Goal: Information Seeking & Learning: Check status

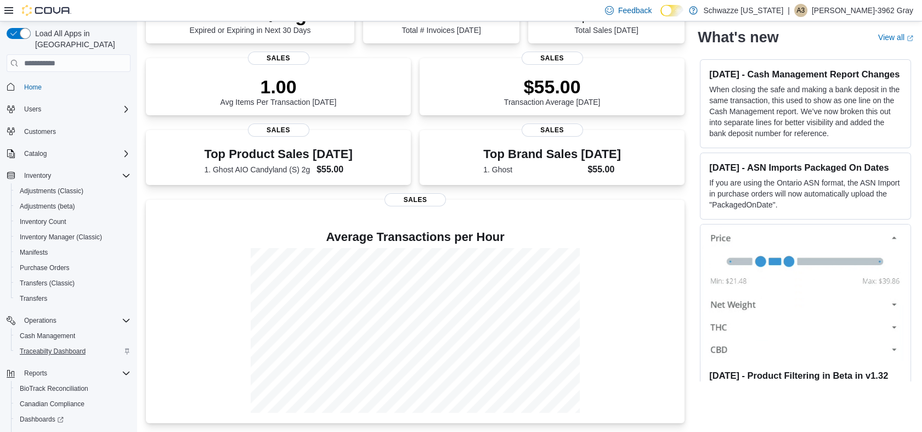
scroll to position [65, 0]
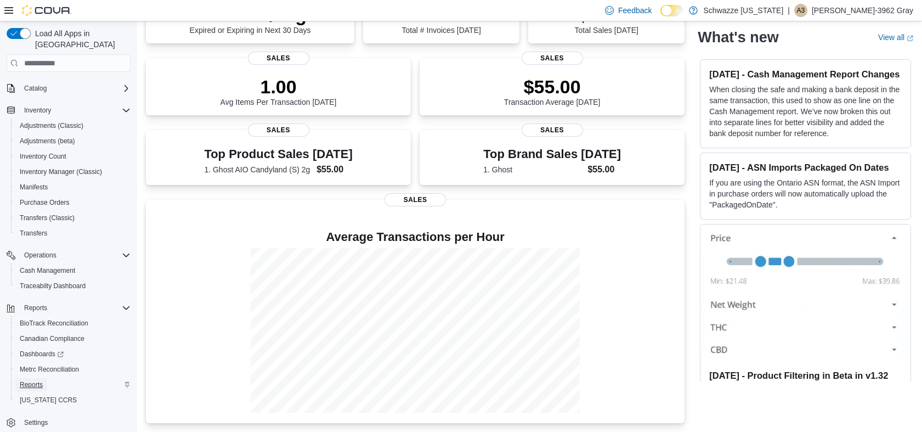
click at [32, 380] on span "Reports" at bounding box center [31, 384] width 23 height 9
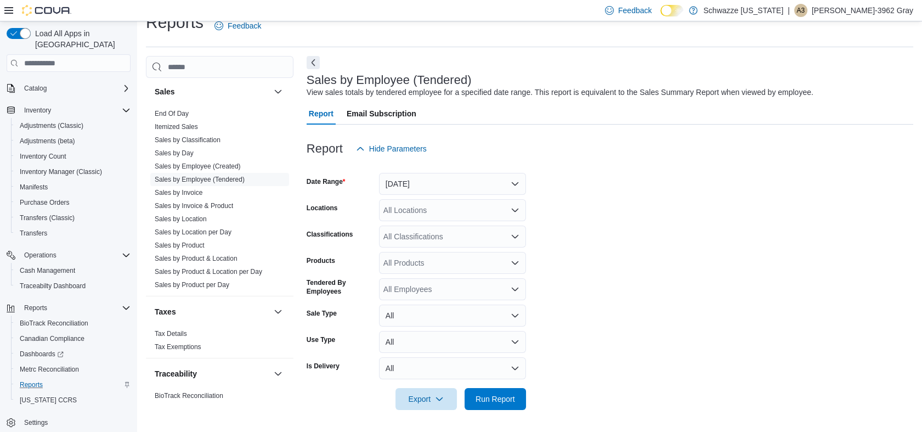
scroll to position [782, 0]
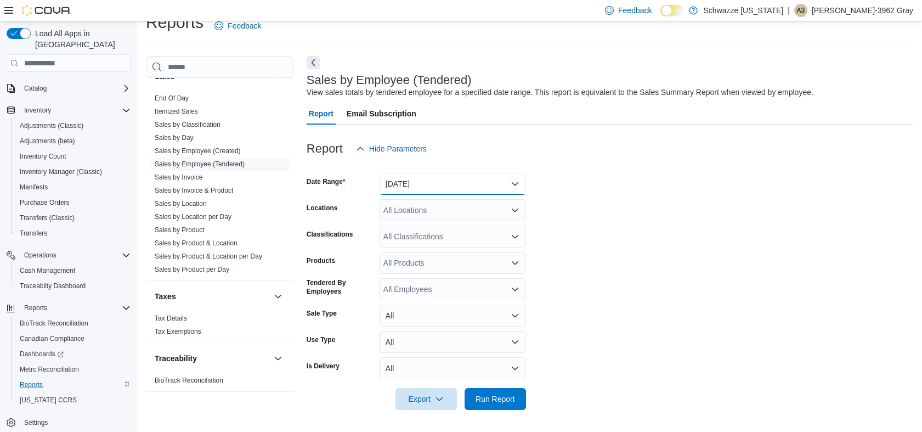
click at [476, 184] on button "[DATE]" at bounding box center [452, 184] width 147 height 22
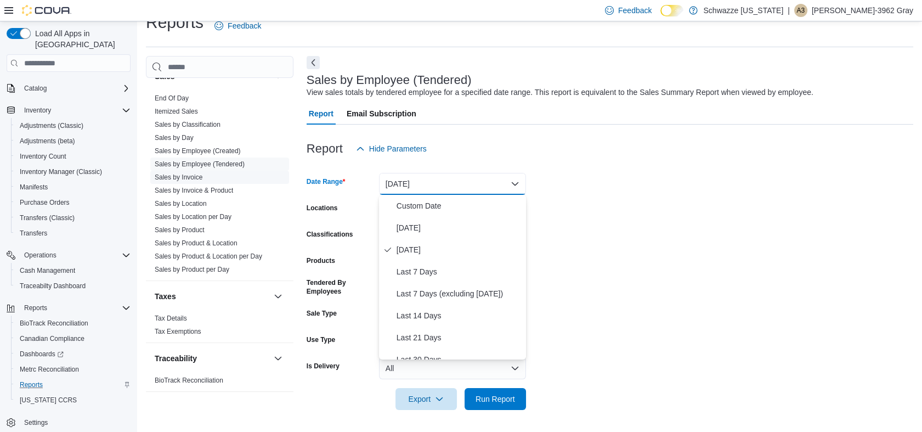
click at [181, 177] on link "Sales by Invoice" at bounding box center [179, 177] width 48 height 8
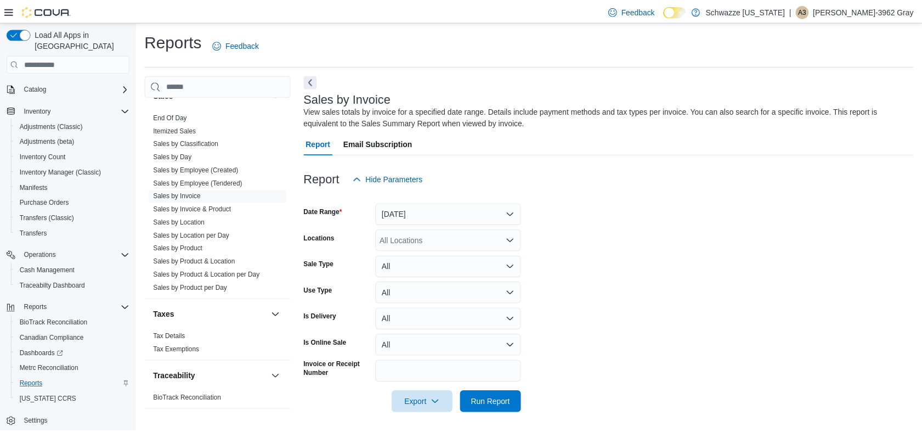
scroll to position [4, 0]
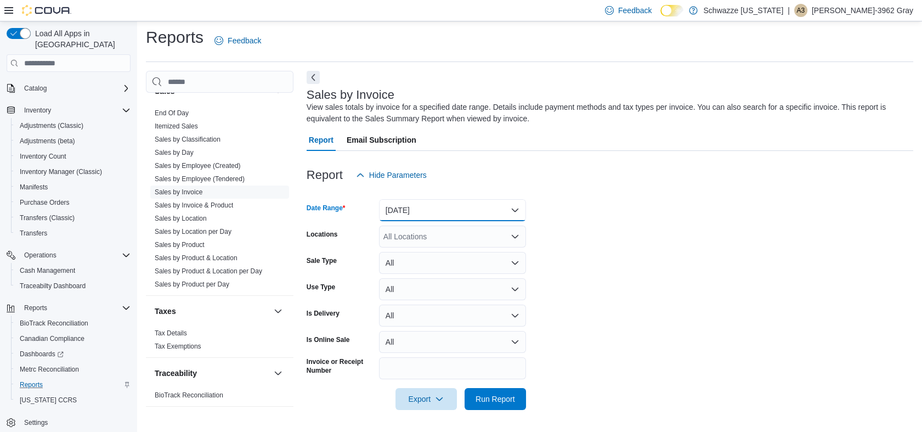
click at [448, 202] on button "[DATE]" at bounding box center [452, 210] width 147 height 22
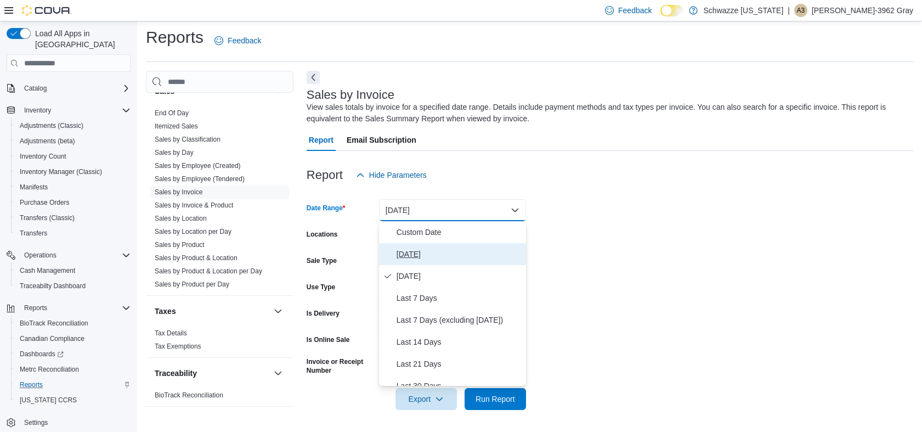
click at [412, 248] on span "[DATE]" at bounding box center [459, 253] width 125 height 13
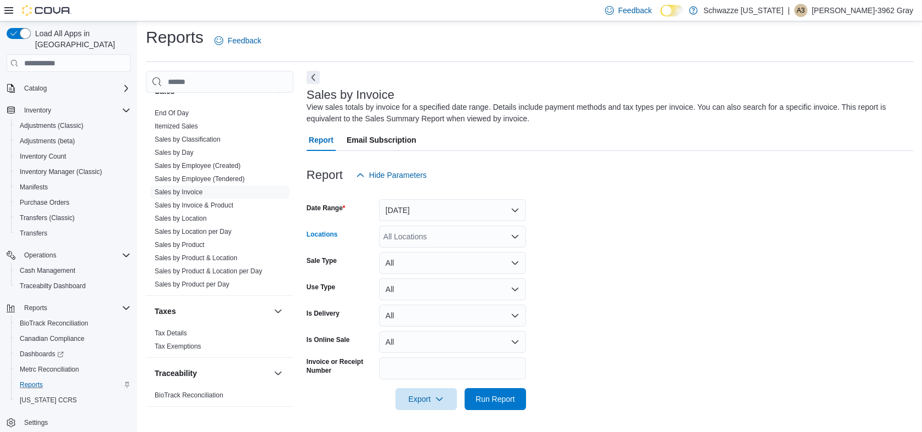
click at [428, 233] on div "All Locations" at bounding box center [452, 236] width 147 height 22
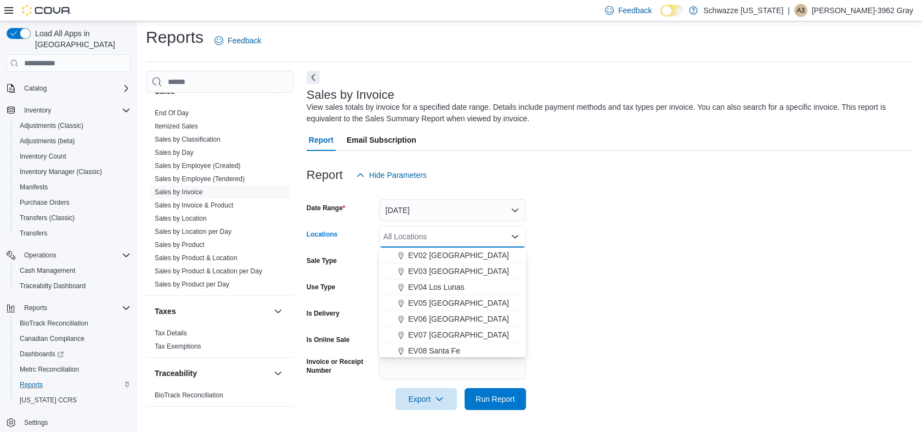
scroll to position [61, 0]
click at [446, 332] on span "EV08 Santa Fe" at bounding box center [434, 337] width 52 height 11
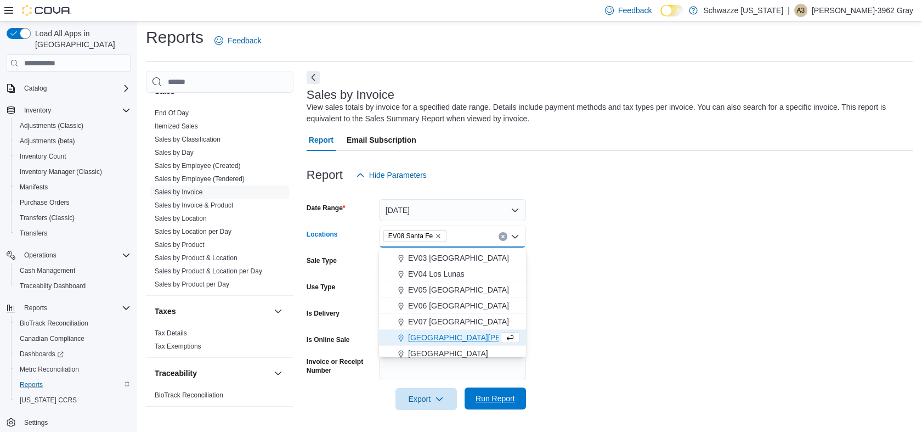
click at [499, 404] on span "Run Report" at bounding box center [495, 398] width 48 height 22
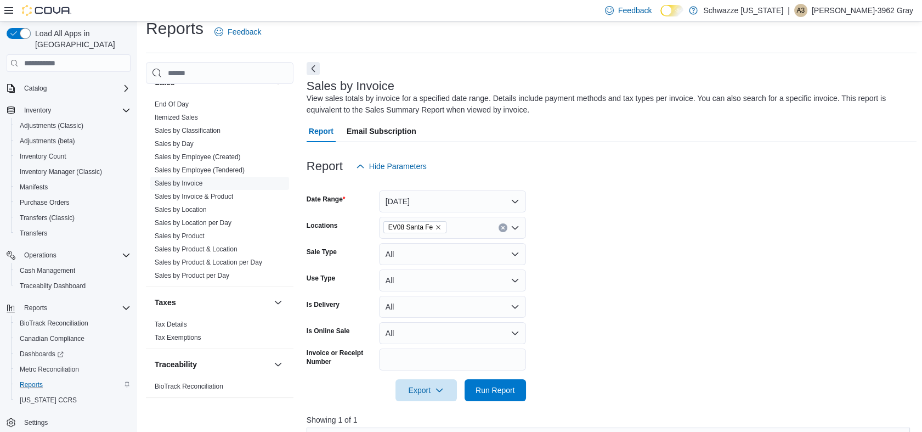
scroll to position [248, 0]
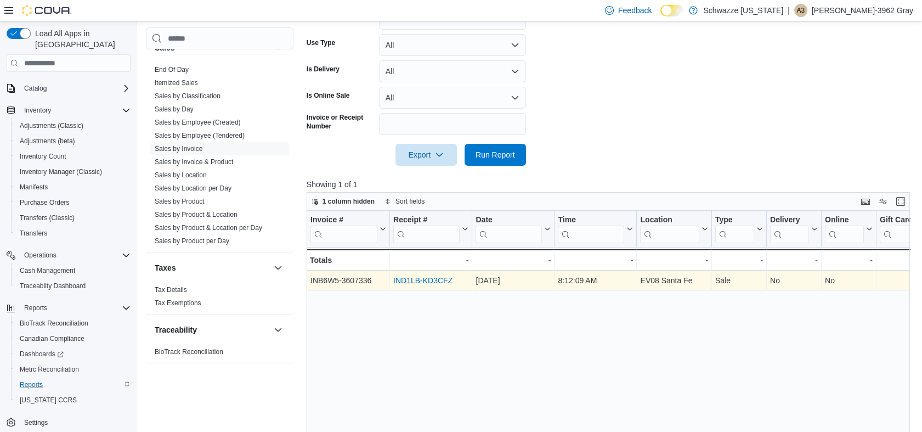
click at [426, 286] on div "IND1LB-KD3CFZ" at bounding box center [430, 280] width 75 height 13
click at [431, 283] on link "IND1LB-KD3CFZ" at bounding box center [422, 280] width 59 height 9
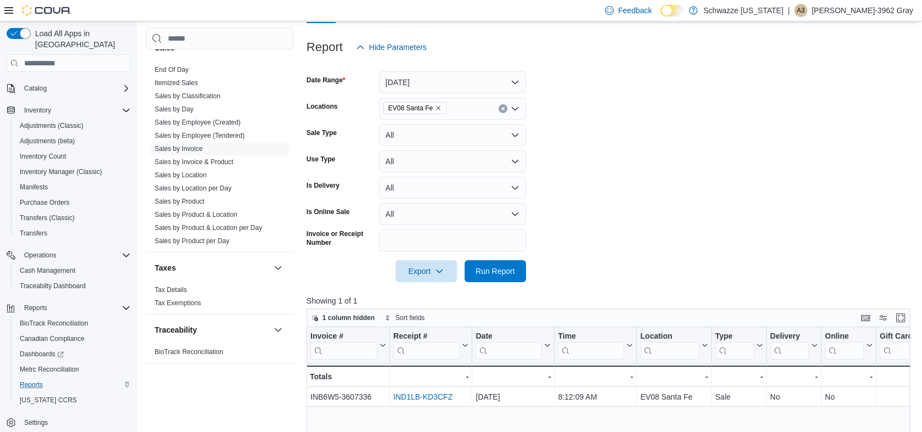
scroll to position [4, 0]
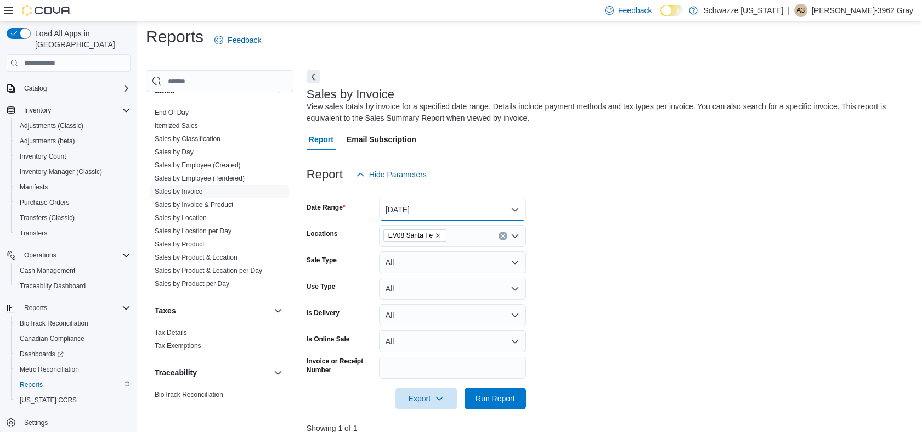
click at [440, 201] on button "[DATE]" at bounding box center [452, 210] width 147 height 22
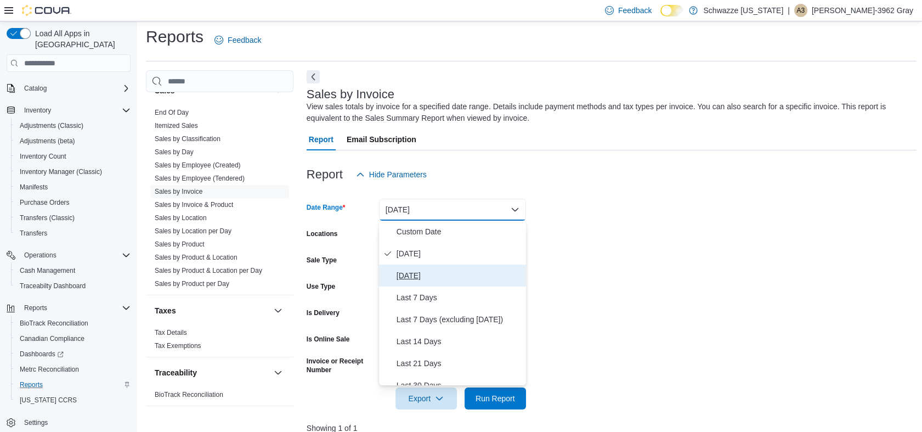
click at [423, 274] on span "[DATE]" at bounding box center [459, 275] width 125 height 13
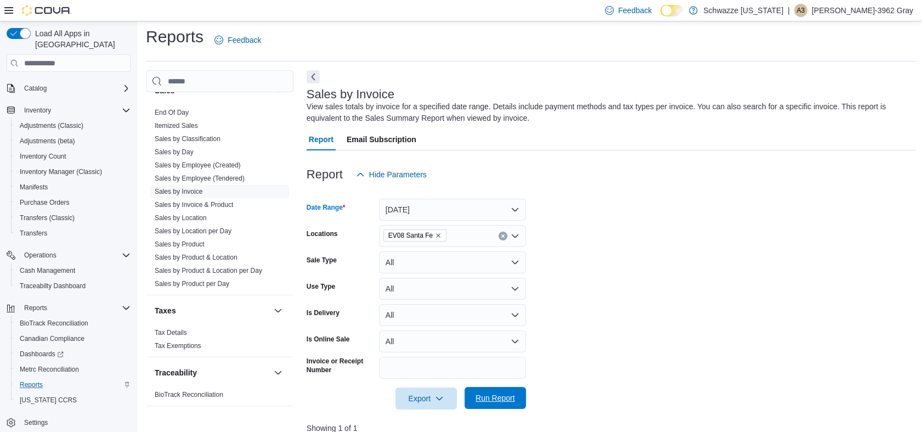
click at [500, 394] on span "Run Report" at bounding box center [495, 397] width 39 height 11
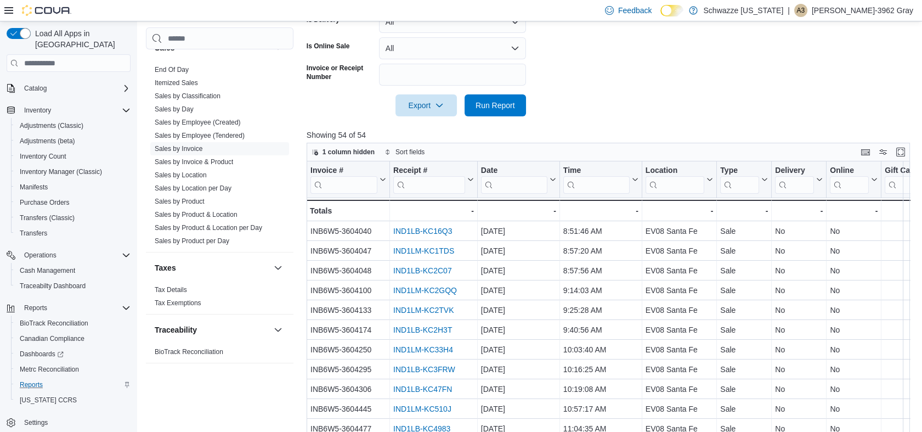
scroll to position [363, 0]
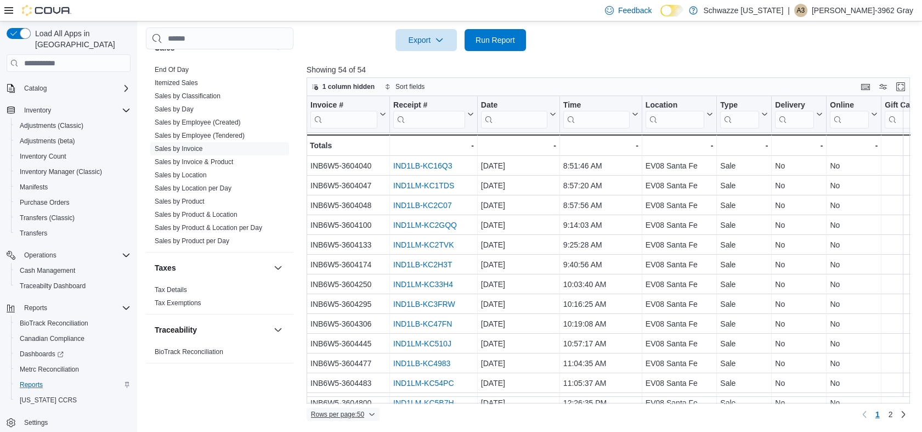
click at [366, 412] on span "Rows per page : 50" at bounding box center [343, 414] width 64 height 13
click at [369, 391] on span "100 rows" at bounding box center [357, 392] width 35 height 9
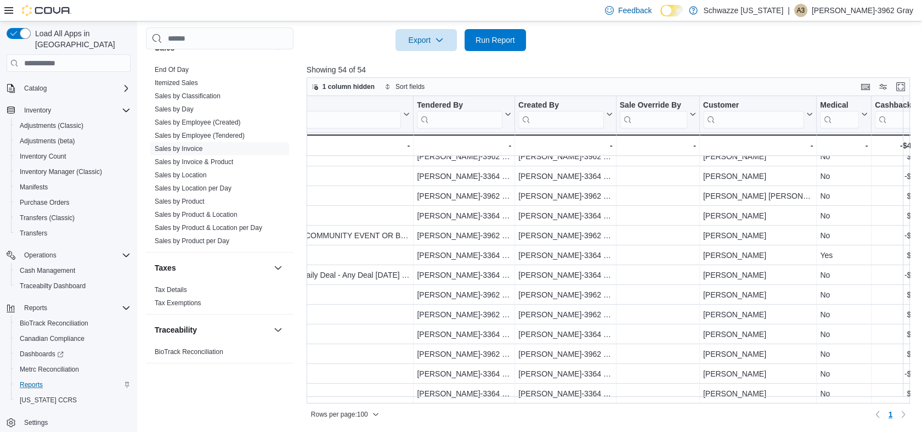
scroll to position [825, 1384]
drag, startPoint x: 231, startPoint y: 134, endPoint x: 593, endPoint y: 86, distance: 365.8
click at [231, 134] on link "Sales by Employee (Tendered)" at bounding box center [200, 136] width 90 height 8
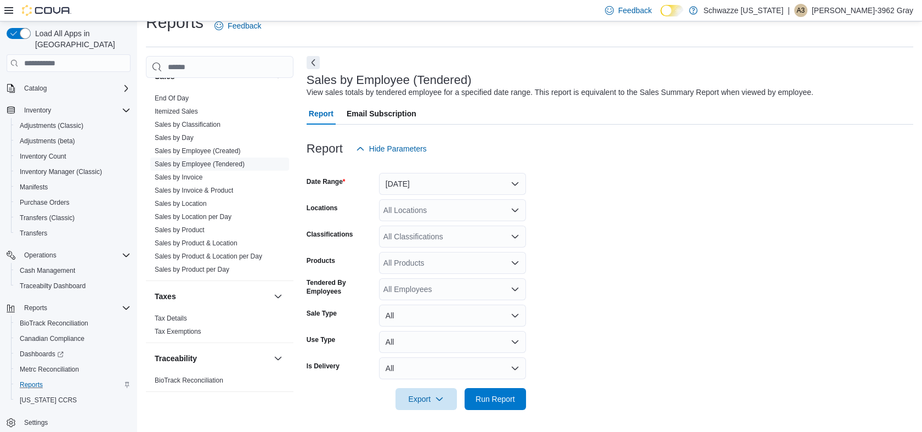
scroll to position [19, 0]
drag, startPoint x: 435, startPoint y: 204, endPoint x: 437, endPoint y: 212, distance: 8.4
click at [436, 204] on div "All Locations" at bounding box center [452, 210] width 147 height 22
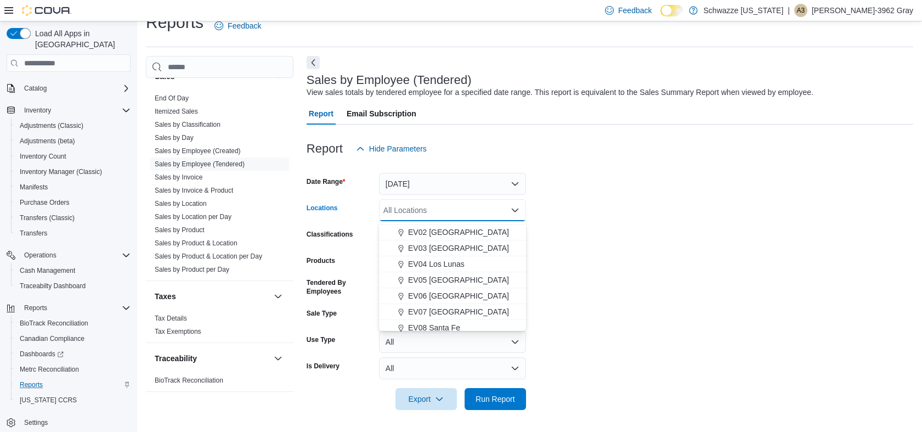
scroll to position [122, 0]
click at [445, 247] on span "EV08 Santa Fe" at bounding box center [434, 250] width 52 height 11
click at [654, 233] on form "Date Range [DATE] Locations EV08 [GEOGRAPHIC_DATA] Combo box. Selected. EV08 [G…" at bounding box center [610, 285] width 607 height 250
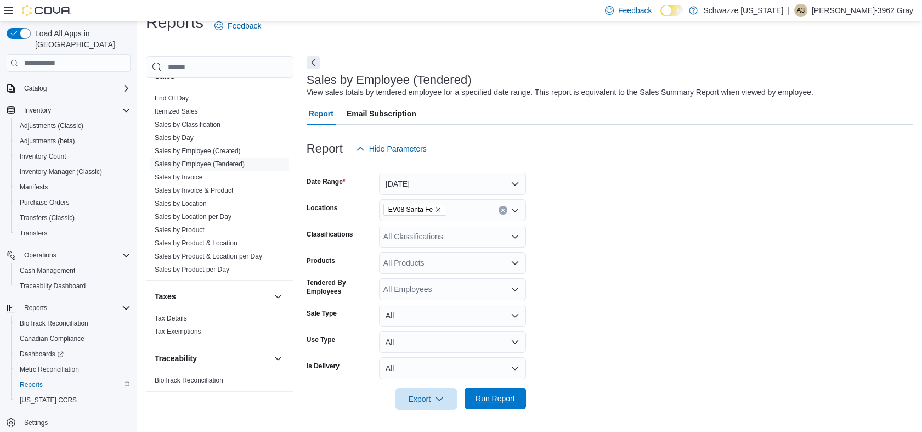
click at [483, 401] on span "Run Report" at bounding box center [495, 398] width 39 height 11
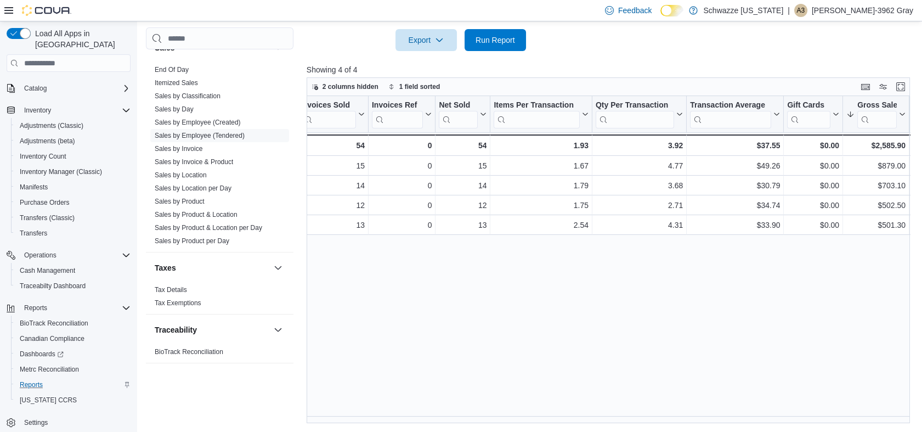
scroll to position [0, 143]
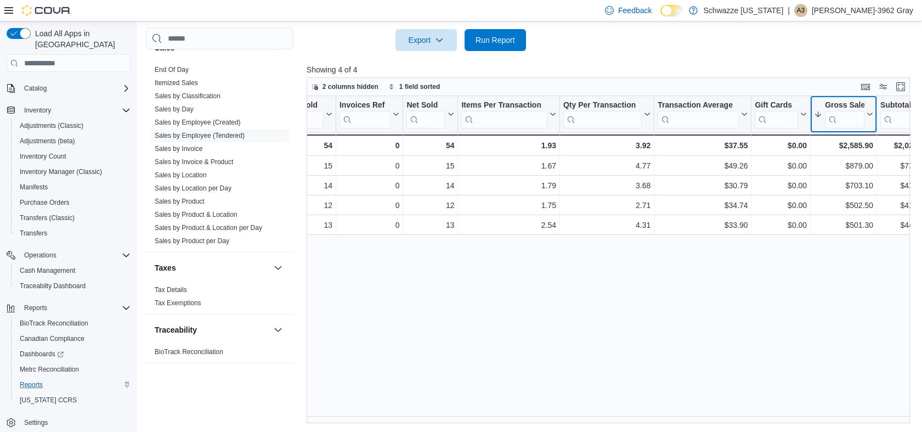
click at [868, 112] on icon at bounding box center [868, 114] width 9 height 7
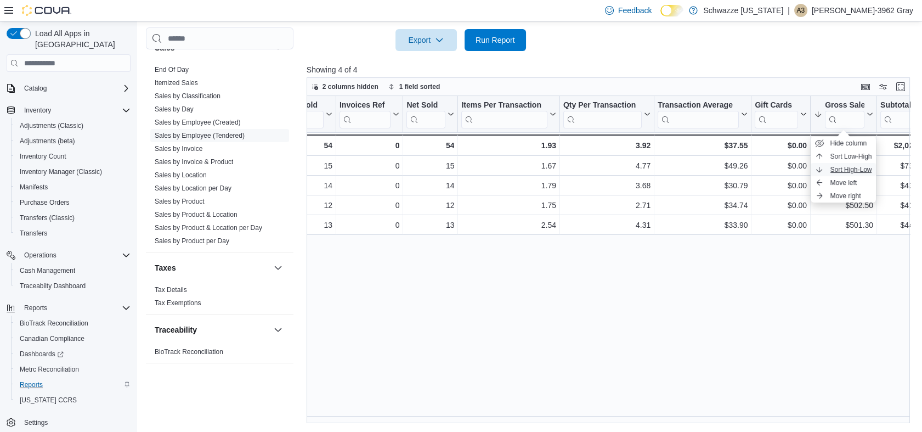
click at [864, 168] on span "Sort High-Low" at bounding box center [851, 169] width 42 height 9
click at [778, 329] on div "Tendered Employee Click to view column header actions Invoices Sold Click to vi…" at bounding box center [612, 259] width 610 height 327
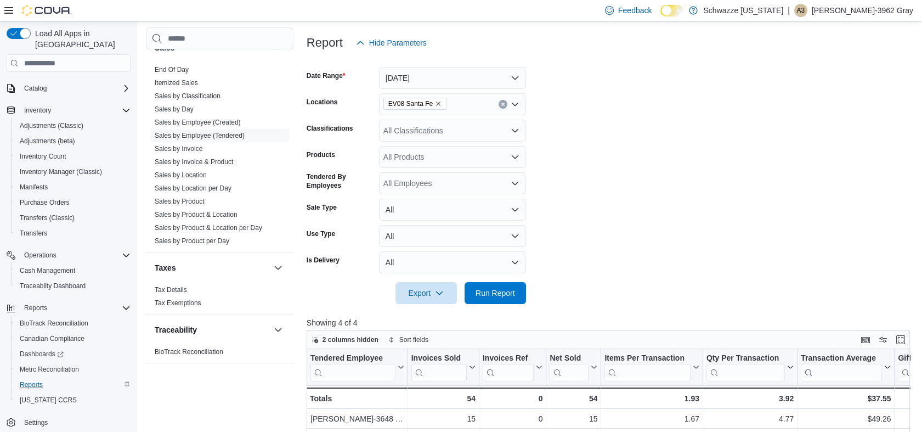
scroll to position [72, 0]
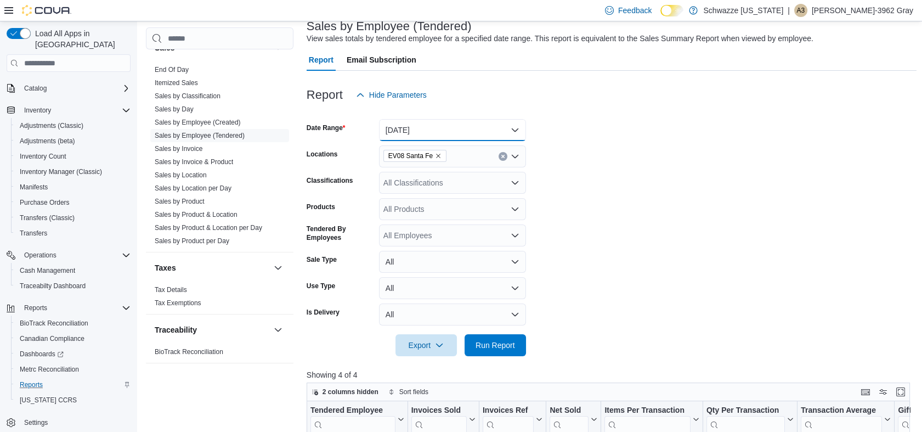
click at [410, 127] on button "[DATE]" at bounding box center [452, 130] width 147 height 22
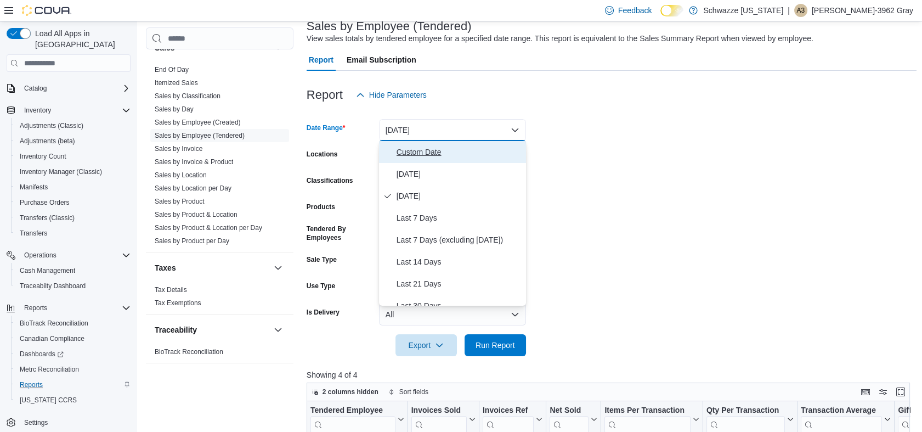
click at [431, 154] on span "Custom Date" at bounding box center [459, 151] width 125 height 13
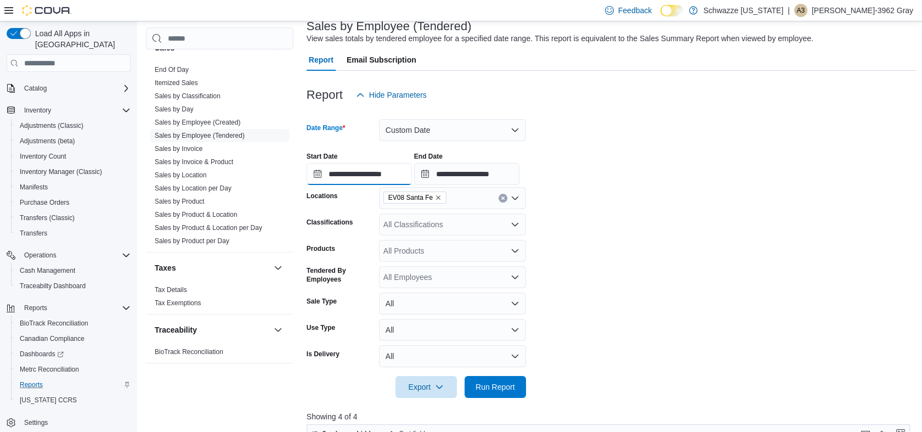
click at [391, 171] on input "**********" at bounding box center [359, 174] width 105 height 22
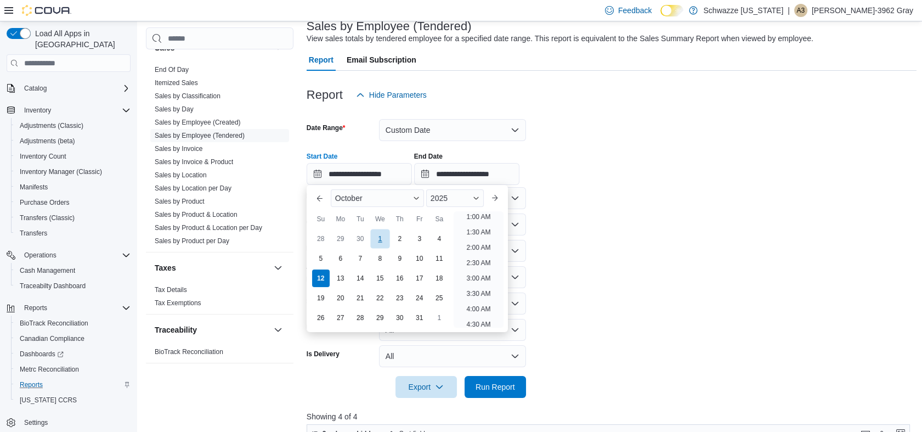
click at [387, 233] on div "1" at bounding box center [379, 238] width 19 height 19
type input "**********"
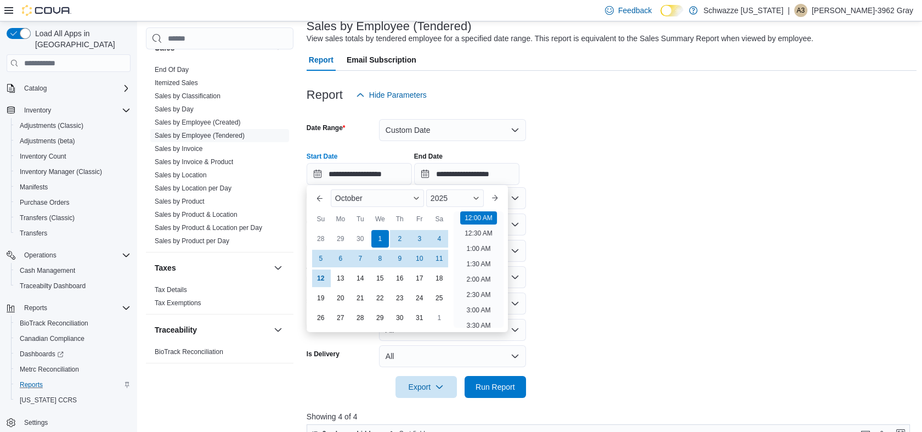
click at [681, 150] on div "**********" at bounding box center [612, 164] width 610 height 42
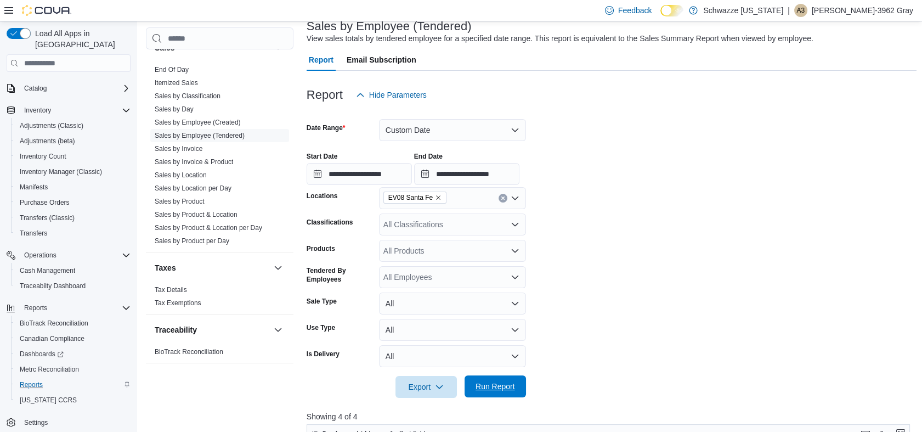
click at [490, 392] on span "Run Report" at bounding box center [495, 386] width 48 height 22
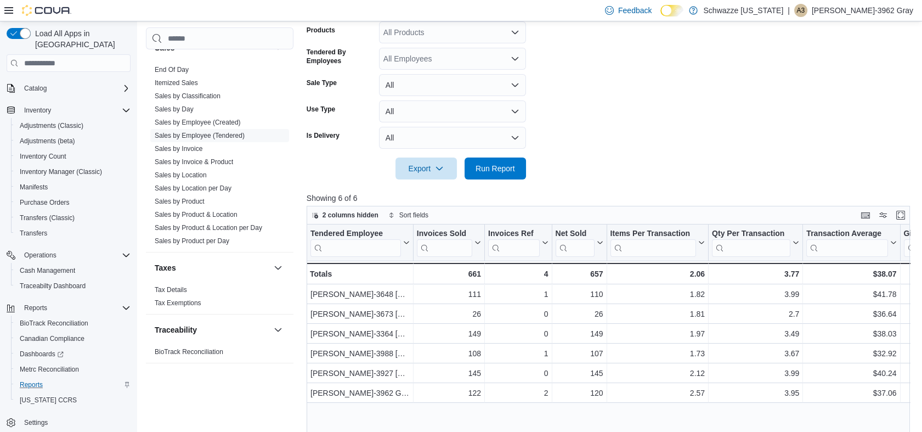
scroll to position [419, 0]
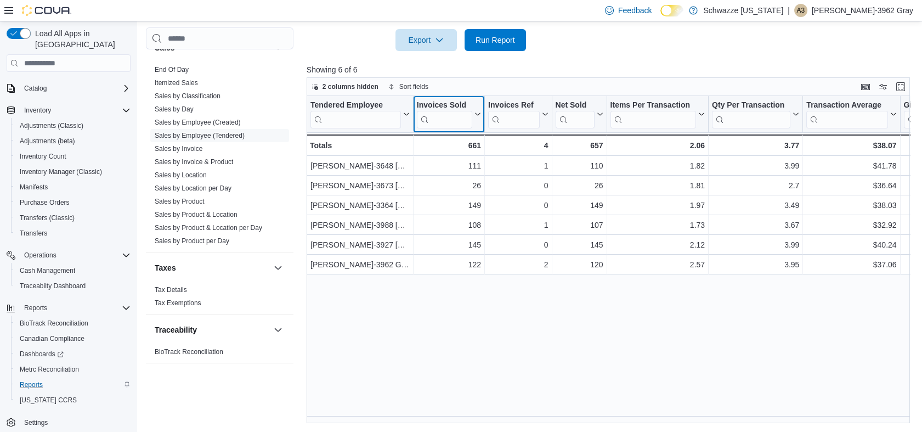
click at [477, 118] on button "Invoices Sold" at bounding box center [449, 114] width 64 height 28
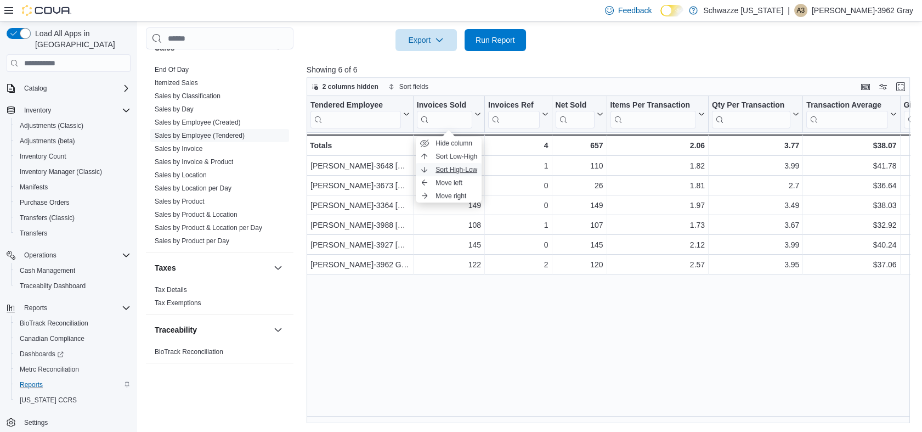
click at [468, 168] on span "Sort High-Low" at bounding box center [457, 169] width 42 height 9
click at [557, 332] on div "Tendered Employee Click to view column header actions Invoices Sold Sorted desc…" at bounding box center [612, 259] width 610 height 327
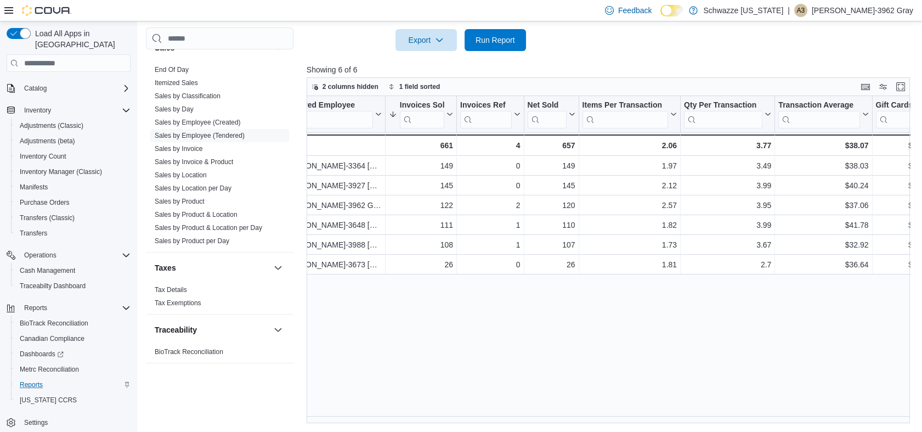
scroll to position [0, 58]
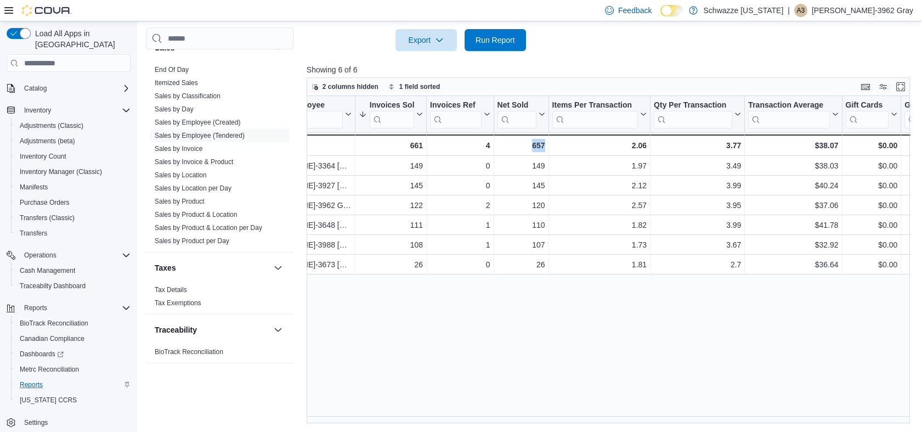
drag, startPoint x: 493, startPoint y: 406, endPoint x: 586, endPoint y: 421, distance: 94.0
click at [586, 421] on div "Tendered Employee Click to view column header actions Invoices Sold Sorted desc…" at bounding box center [612, 259] width 610 height 327
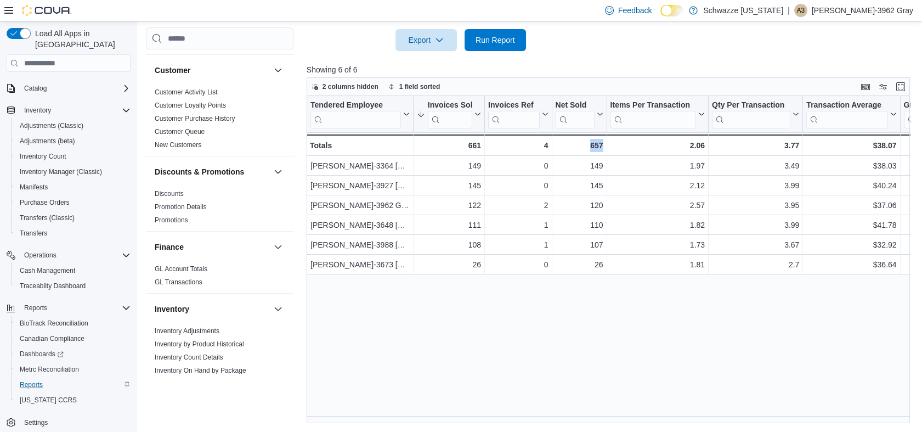
scroll to position [0, 0]
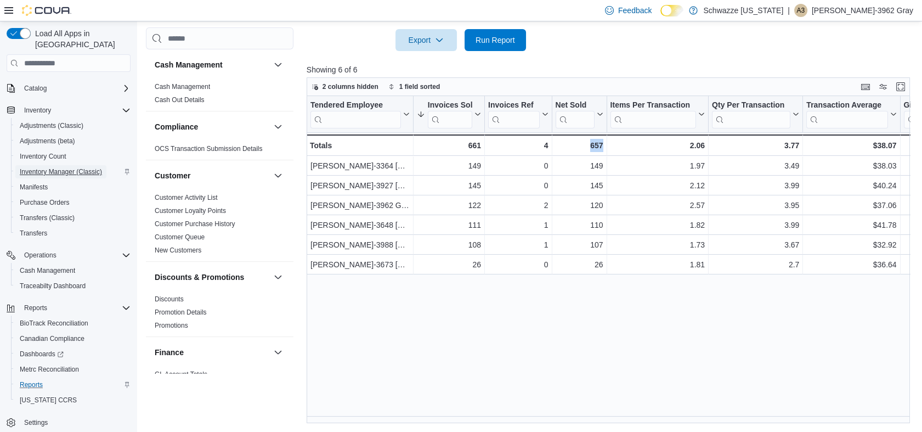
click at [83, 167] on span "Inventory Manager (Classic)" at bounding box center [61, 171] width 82 height 9
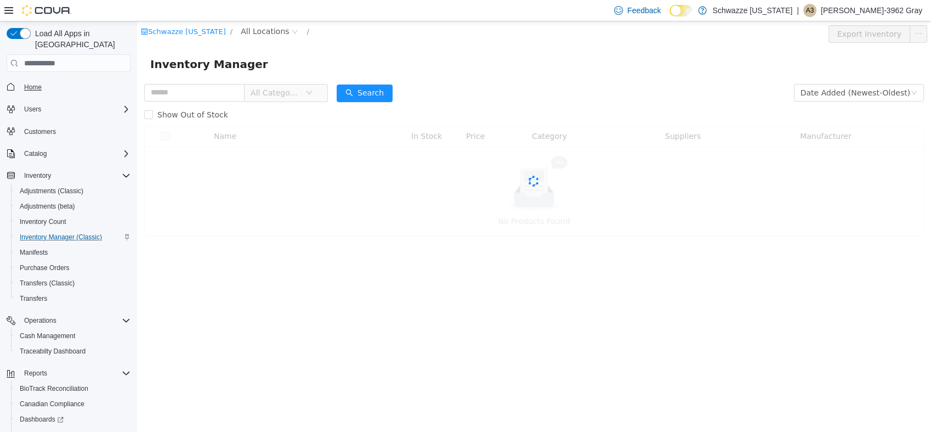
click at [37, 83] on span "Home" at bounding box center [33, 87] width 18 height 9
